Goal: Use online tool/utility: Utilize a website feature to perform a specific function

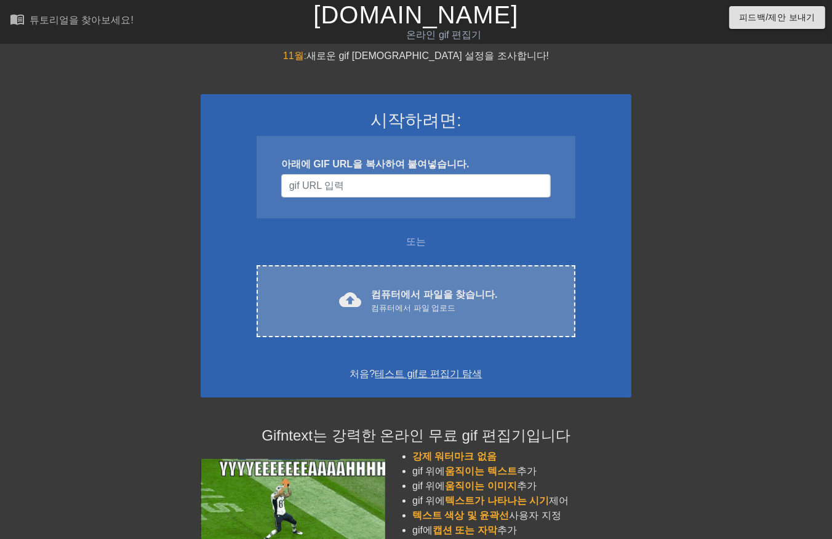
click at [421, 300] on font "컴퓨터에서 파일을 찾습니다." at bounding box center [434, 294] width 126 height 10
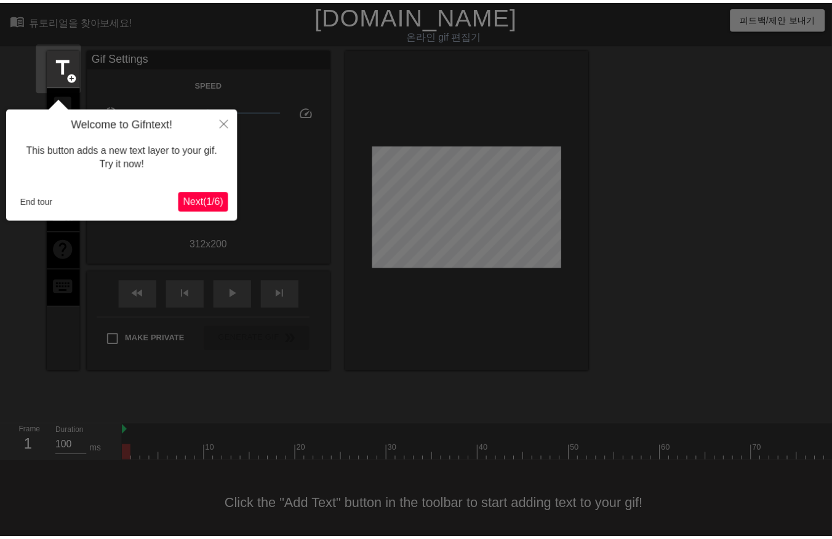
scroll to position [19, 0]
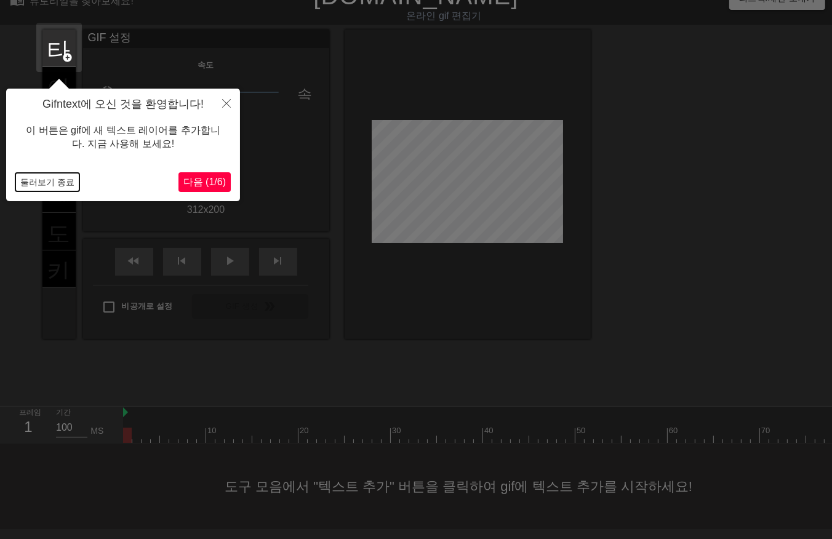
click at [34, 181] on button "둘러보기 종료" at bounding box center [47, 182] width 64 height 18
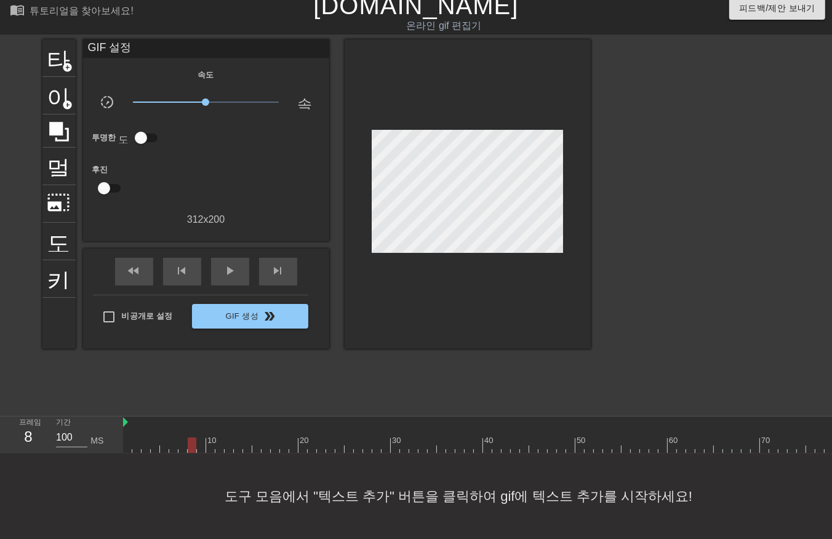
drag, startPoint x: 235, startPoint y: 441, endPoint x: 272, endPoint y: 437, distance: 37.8
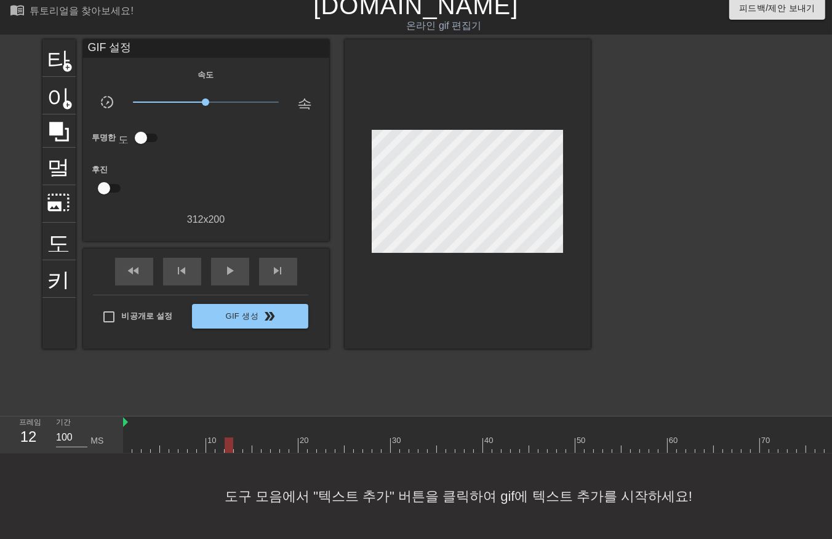
drag, startPoint x: 240, startPoint y: 437, endPoint x: 263, endPoint y: 431, distance: 24.0
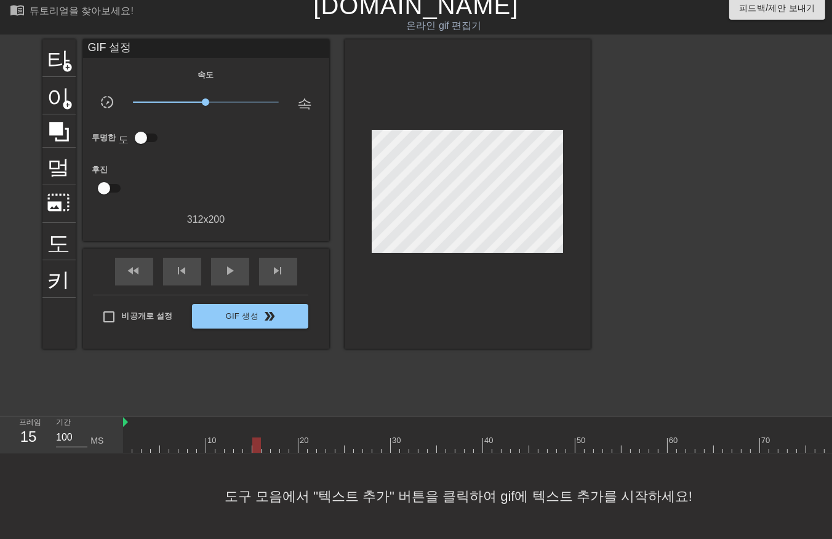
drag, startPoint x: 255, startPoint y: 438, endPoint x: 376, endPoint y: 429, distance: 120.9
click at [376, 437] on div at bounding box center [376, 444] width 9 height 15
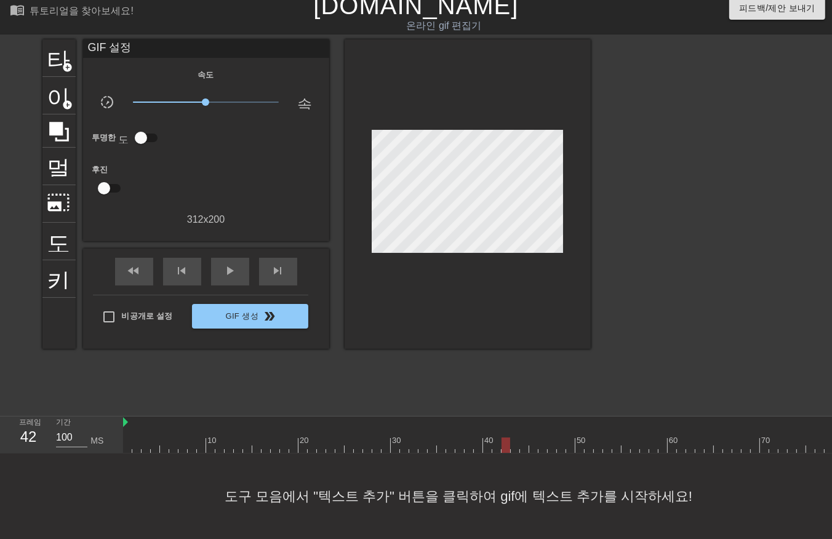
drag, startPoint x: 562, startPoint y: 437, endPoint x: 324, endPoint y: 472, distance: 241.3
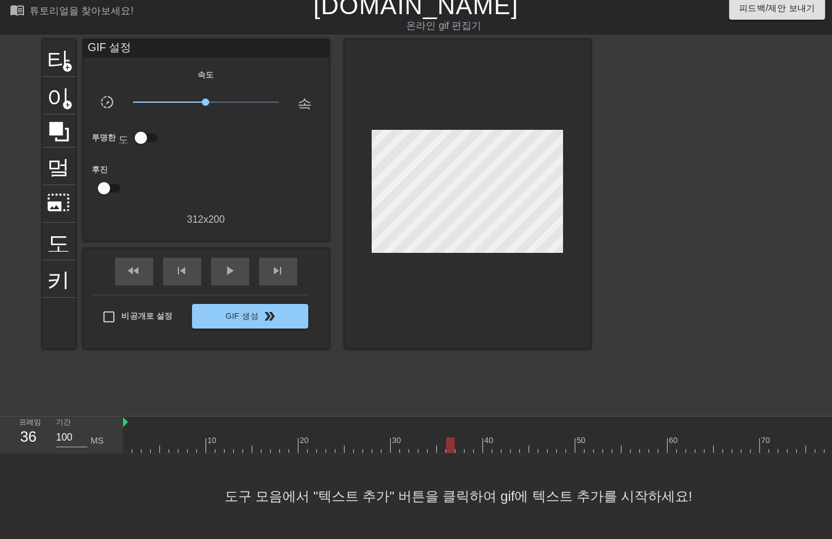
click at [324, 472] on div "menu_book 튜토리얼을 찾아보세요! [DOMAIN_NAME] 온라인 gif 편집기 피드백/제안 보내기 타이틀 add_circle 이미지 …" at bounding box center [416, 265] width 832 height 548
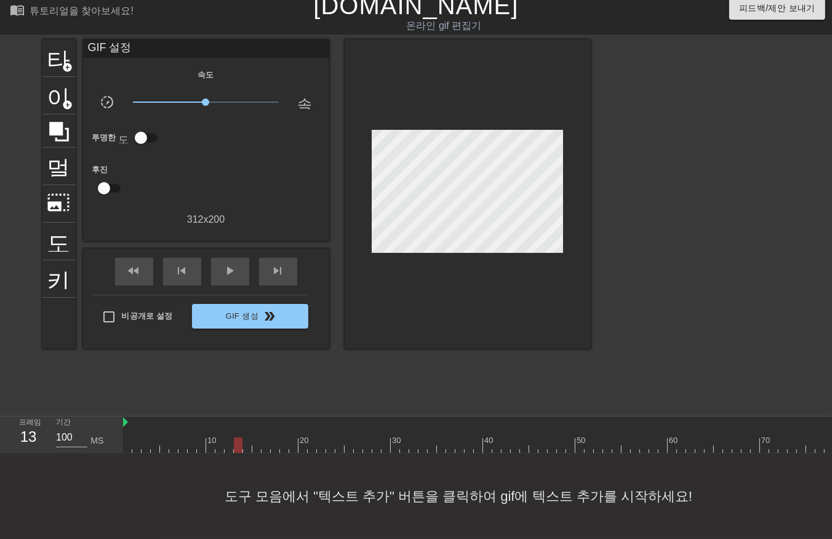
drag, startPoint x: 245, startPoint y: 434, endPoint x: 263, endPoint y: 435, distance: 17.9
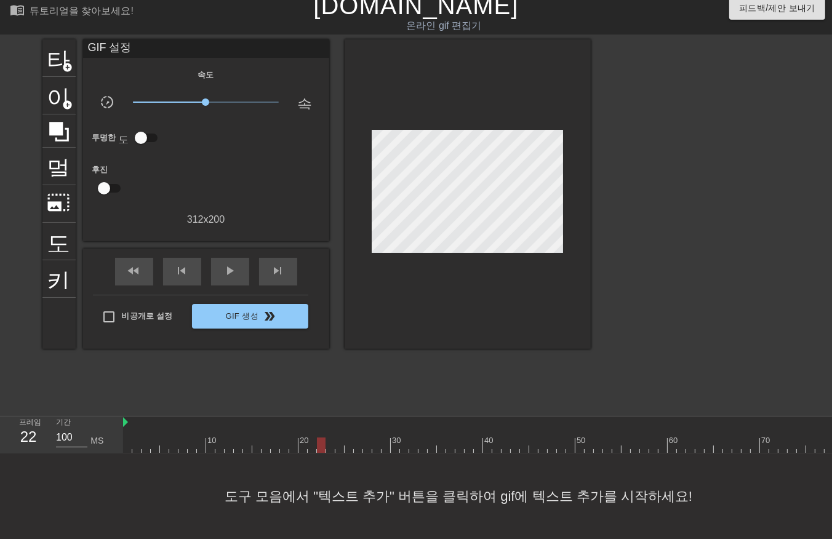
drag, startPoint x: 201, startPoint y: 432, endPoint x: 211, endPoint y: 435, distance: 10.3
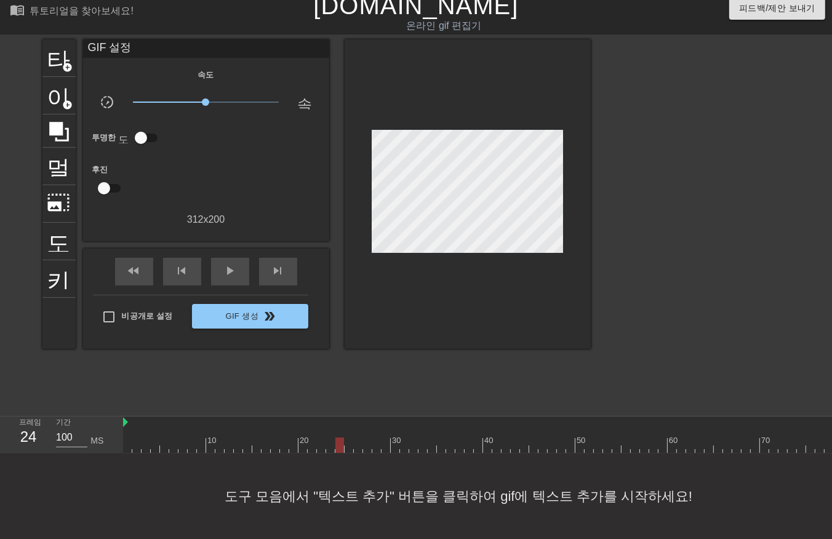
drag, startPoint x: 335, startPoint y: 435, endPoint x: 342, endPoint y: 437, distance: 7.0
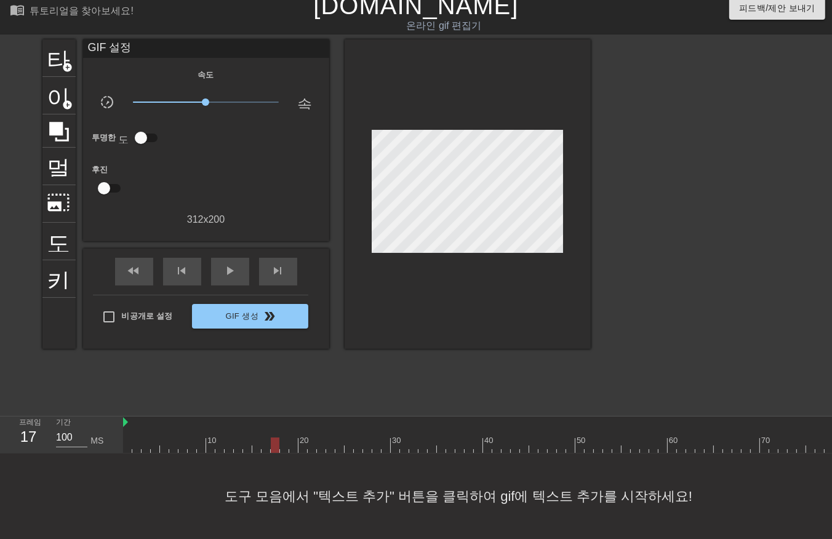
drag, startPoint x: 301, startPoint y: 437, endPoint x: 310, endPoint y: 450, distance: 15.0
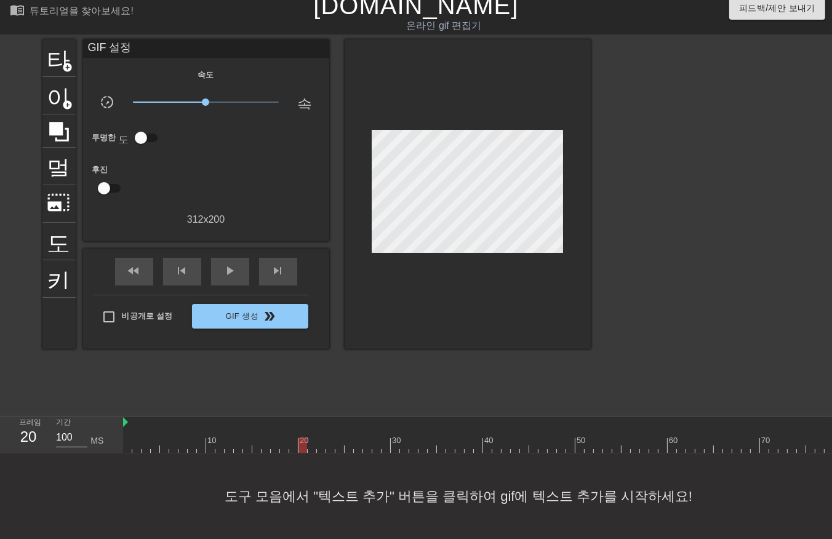
drag, startPoint x: 311, startPoint y: 432, endPoint x: 317, endPoint y: 443, distance: 12.7
drag, startPoint x: 320, startPoint y: 435, endPoint x: 328, endPoint y: 437, distance: 7.6
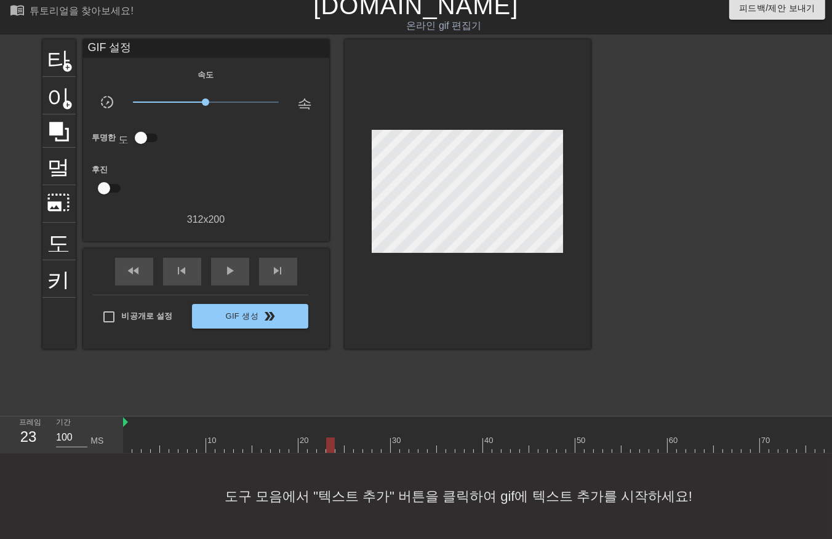
drag, startPoint x: 376, startPoint y: 435, endPoint x: 385, endPoint y: 438, distance: 9.1
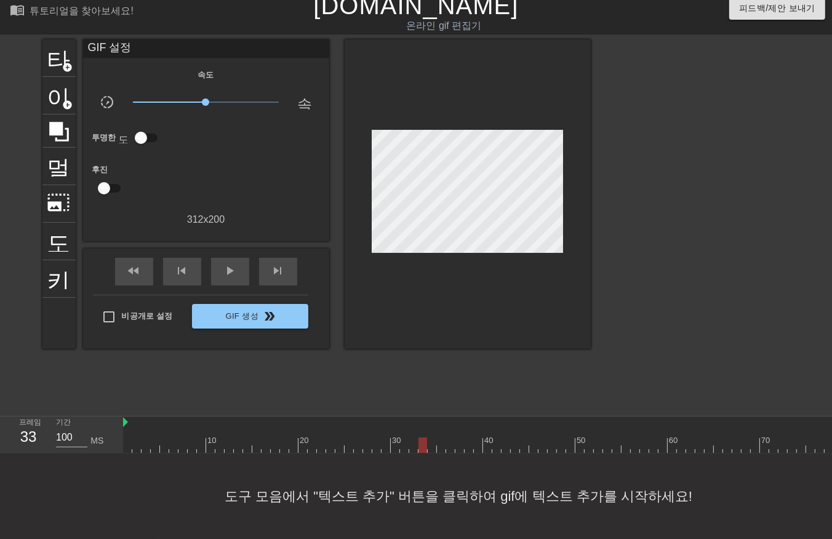
drag, startPoint x: 423, startPoint y: 435, endPoint x: 429, endPoint y: 439, distance: 6.7
drag, startPoint x: 442, startPoint y: 434, endPoint x: 451, endPoint y: 439, distance: 11.0
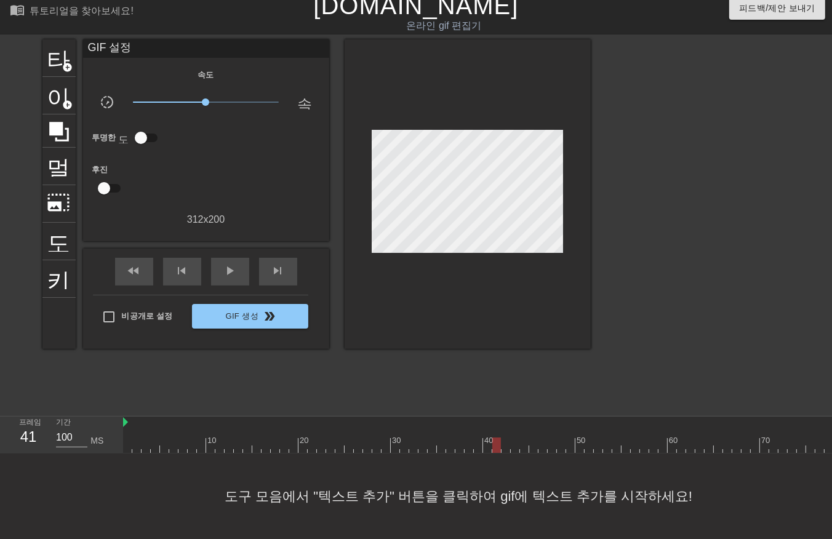
drag, startPoint x: 505, startPoint y: 431, endPoint x: 504, endPoint y: 439, distance: 7.4
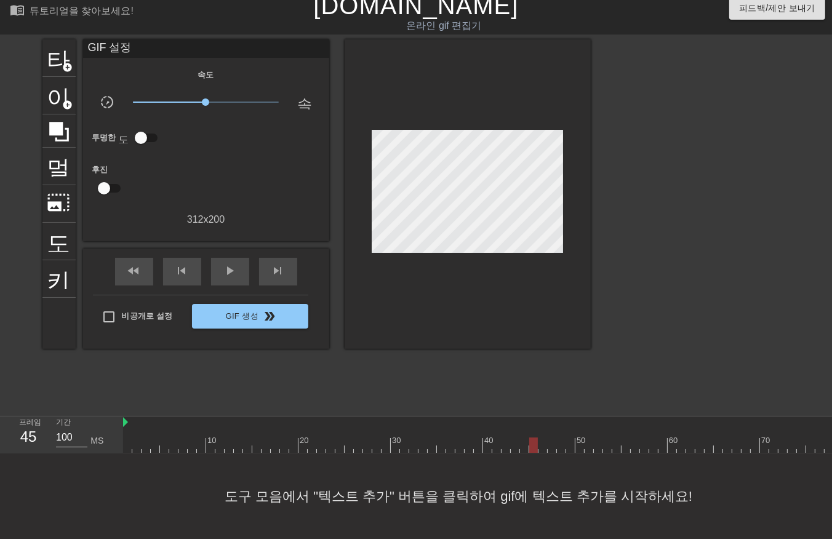
drag, startPoint x: 531, startPoint y: 434, endPoint x: 538, endPoint y: 443, distance: 11.9
drag, startPoint x: 552, startPoint y: 432, endPoint x: 556, endPoint y: 438, distance: 6.7
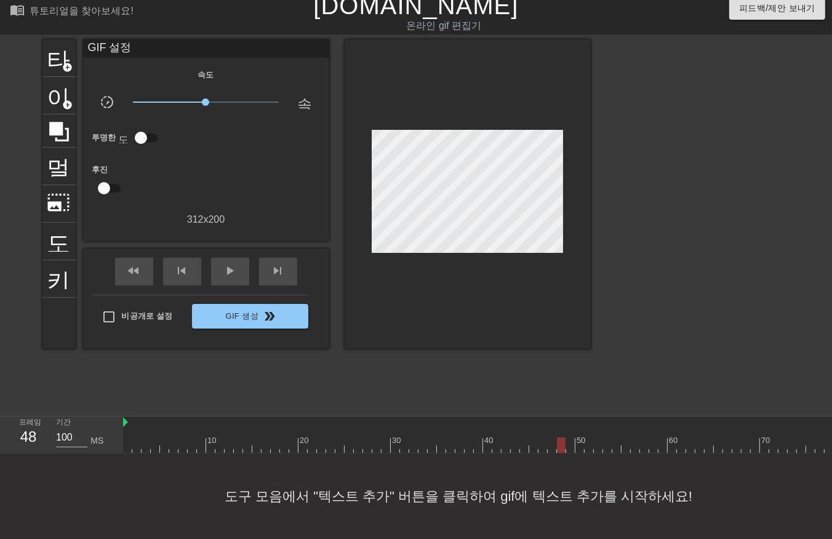
drag, startPoint x: 558, startPoint y: 432, endPoint x: 563, endPoint y: 438, distance: 7.0
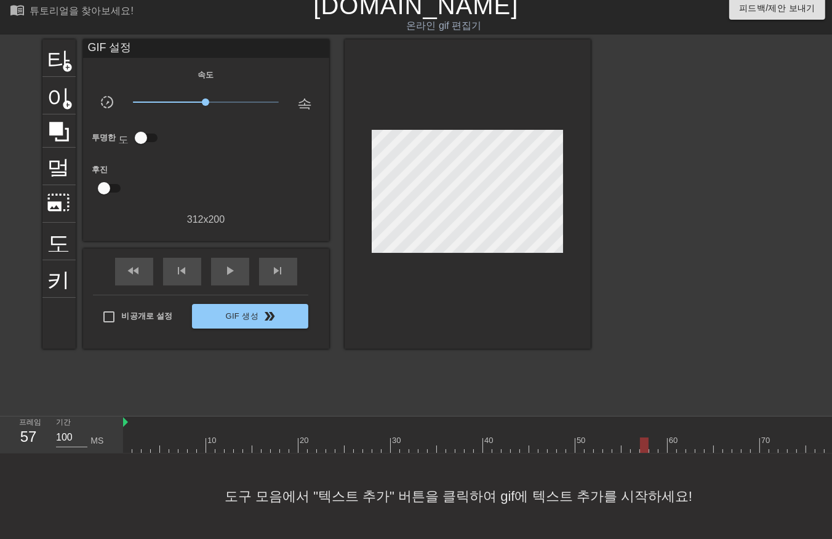
drag, startPoint x: 680, startPoint y: 433, endPoint x: 680, endPoint y: 441, distance: 8.0
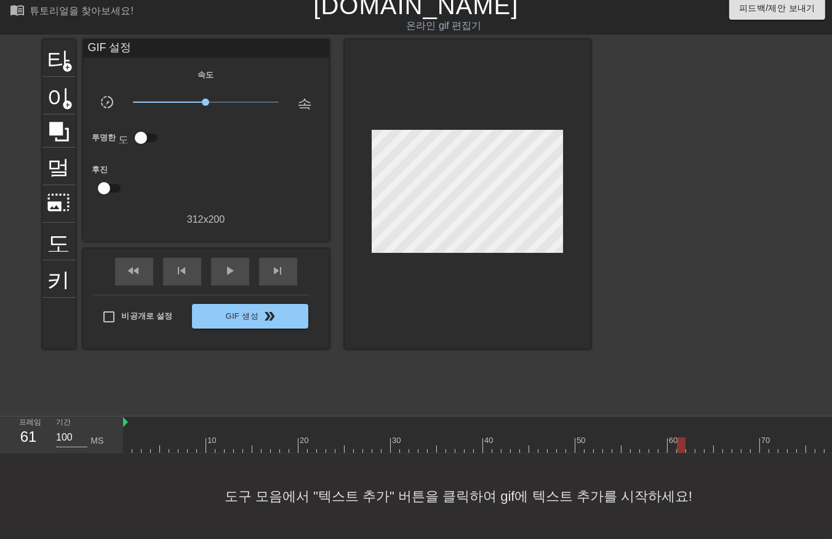
drag, startPoint x: 690, startPoint y: 433, endPoint x: 692, endPoint y: 440, distance: 7.6
